Goal: Task Accomplishment & Management: Manage account settings

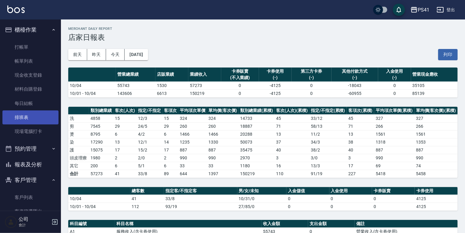
click at [36, 117] on link "排班表" at bounding box center [30, 118] width 56 height 14
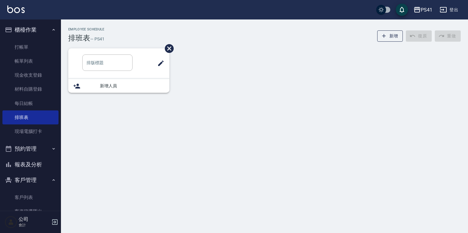
type input "洗髮"
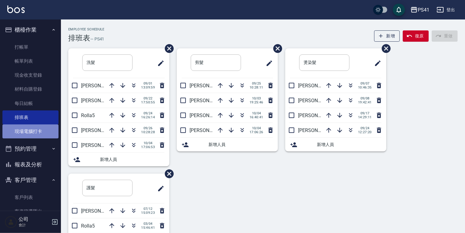
click at [54, 135] on link "現場電腦打卡" at bounding box center [30, 132] width 56 height 14
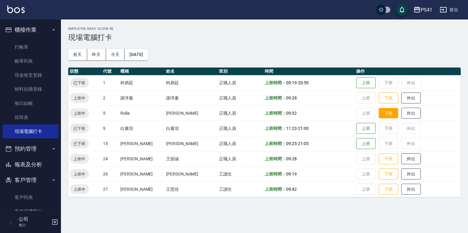
click at [381, 113] on button "下班" at bounding box center [389, 113] width 20 height 11
click at [386, 101] on button "下班" at bounding box center [389, 98] width 20 height 11
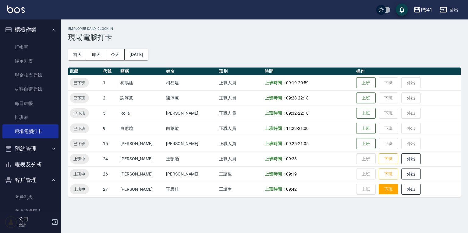
click at [385, 192] on button "下班" at bounding box center [389, 189] width 20 height 11
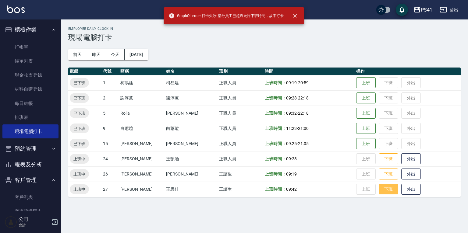
click at [384, 192] on button "下班" at bounding box center [389, 189] width 20 height 11
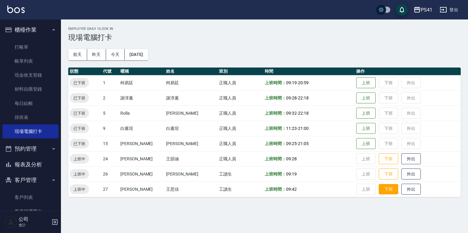
drag, startPoint x: 381, startPoint y: 199, endPoint x: 381, endPoint y: 194, distance: 4.3
click at [381, 197] on div "Employee Daily Clock In 現場電腦打卡 [DATE] [DATE] [DATE] [DATE] 狀態 代號 暱稱 姓名 班別 時間 操作…" at bounding box center [264, 112] width 407 height 185
click at [381, 194] on button "下班" at bounding box center [389, 189] width 20 height 11
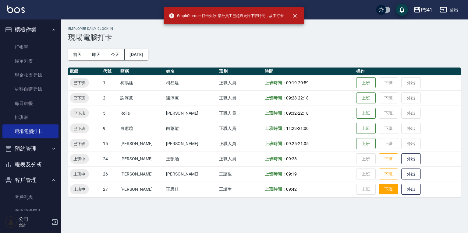
click at [381, 194] on button "下班" at bounding box center [389, 189] width 20 height 11
drag, startPoint x: 380, startPoint y: 172, endPoint x: 378, endPoint y: 167, distance: 6.2
click at [381, 172] on button "下班" at bounding box center [389, 174] width 20 height 11
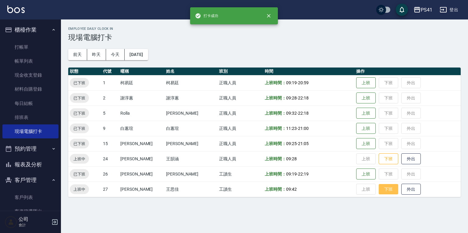
click at [384, 194] on button "下班" at bounding box center [389, 189] width 20 height 11
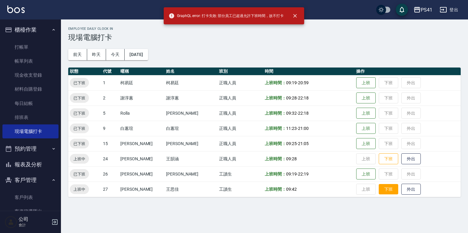
click at [384, 194] on button "下班" at bounding box center [389, 189] width 20 height 11
click at [383, 194] on button "下班" at bounding box center [389, 189] width 20 height 11
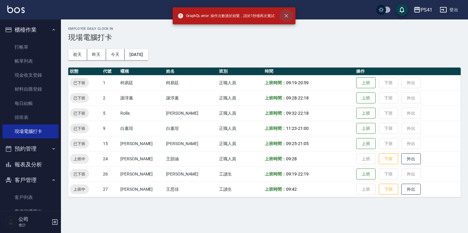
click at [289, 17] on icon "close" at bounding box center [286, 16] width 6 height 6
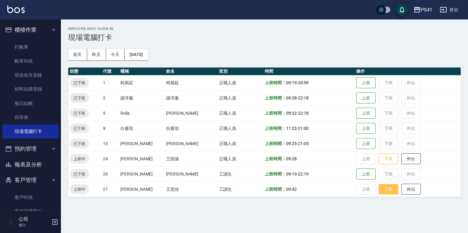
click at [381, 188] on button "下班" at bounding box center [389, 189] width 20 height 11
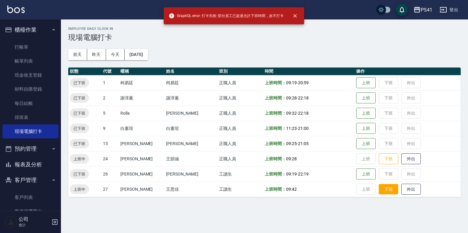
click at [381, 188] on button "下班" at bounding box center [389, 189] width 20 height 11
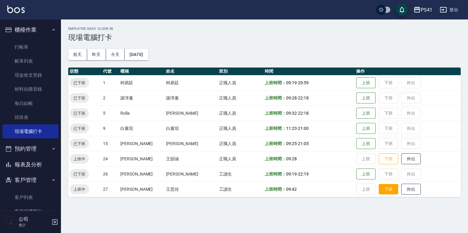
click at [381, 188] on button "下班" at bounding box center [389, 189] width 20 height 11
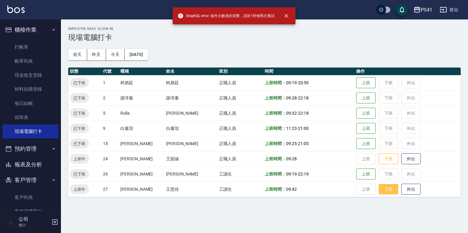
click at [381, 188] on button "下班" at bounding box center [389, 189] width 20 height 11
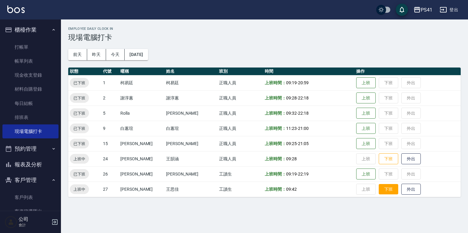
click at [381, 188] on button "下班" at bounding box center [389, 189] width 20 height 11
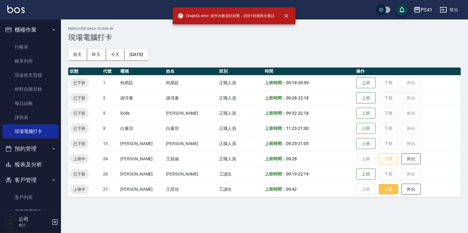
click at [381, 188] on button "下班" at bounding box center [389, 189] width 20 height 11
click at [287, 19] on icon "close" at bounding box center [286, 16] width 6 height 6
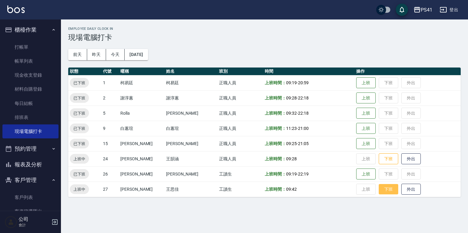
click at [379, 189] on button "下班" at bounding box center [389, 189] width 20 height 11
click at [244, 221] on div "Employee Daily Clock In 現場電腦打卡 [DATE] [DATE] [DATE] [DATE] 狀態 代號 暱稱 姓名 班別 時間 操作…" at bounding box center [234, 116] width 468 height 233
click at [383, 159] on button "下班" at bounding box center [389, 159] width 20 height 11
click at [384, 192] on button "下班" at bounding box center [389, 189] width 20 height 11
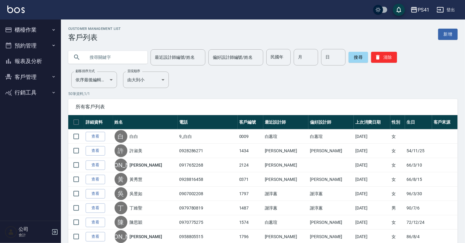
click at [26, 28] on button "櫃檯作業" at bounding box center [30, 30] width 56 height 16
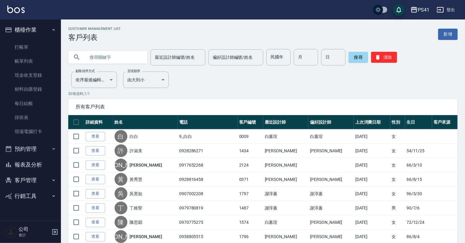
click at [36, 161] on button "報表及分析" at bounding box center [30, 165] width 56 height 16
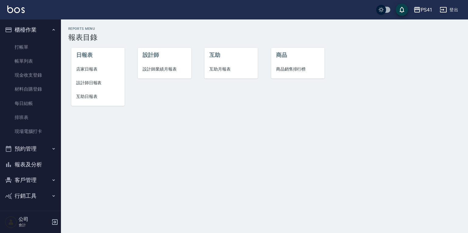
click at [90, 96] on span "互助日報表" at bounding box center [98, 97] width 44 height 6
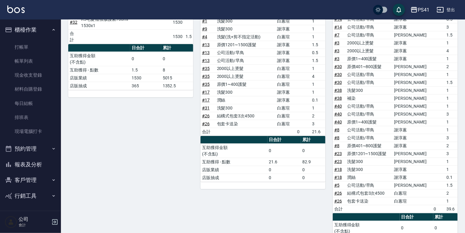
scroll to position [214, 0]
